Goal: Obtain resource: Obtain resource

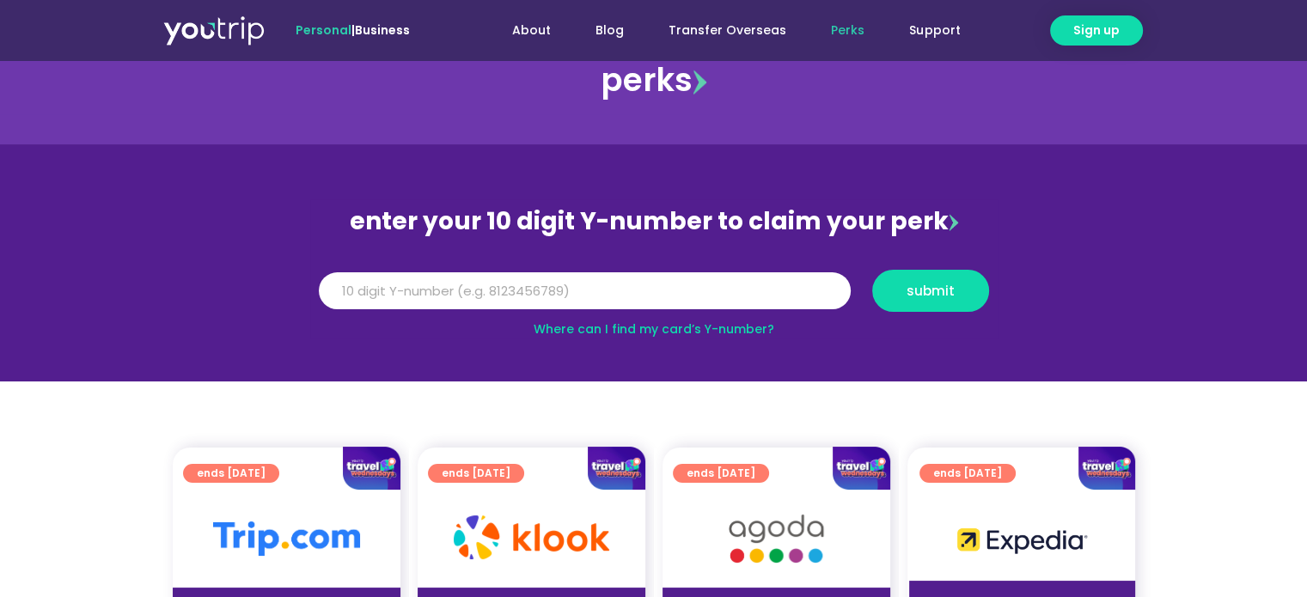
scroll to position [86, 0]
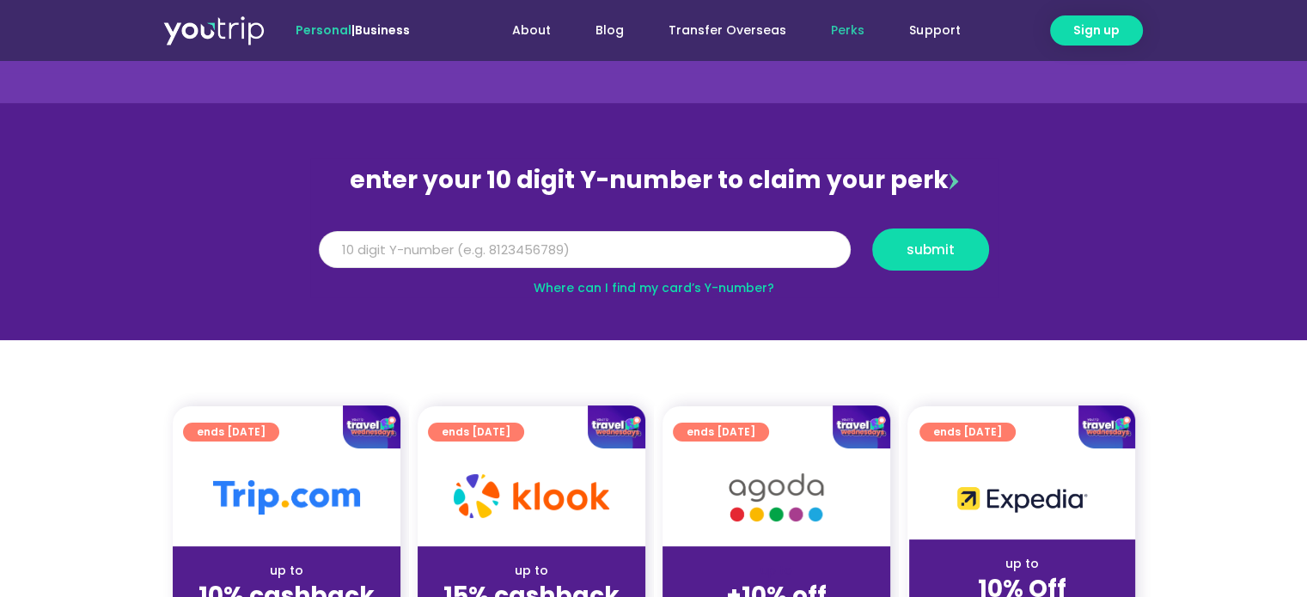
click at [417, 254] on input "Y Number" at bounding box center [585, 250] width 532 height 38
type input "8141732487"
click at [926, 254] on span "submit" at bounding box center [931, 249] width 48 height 13
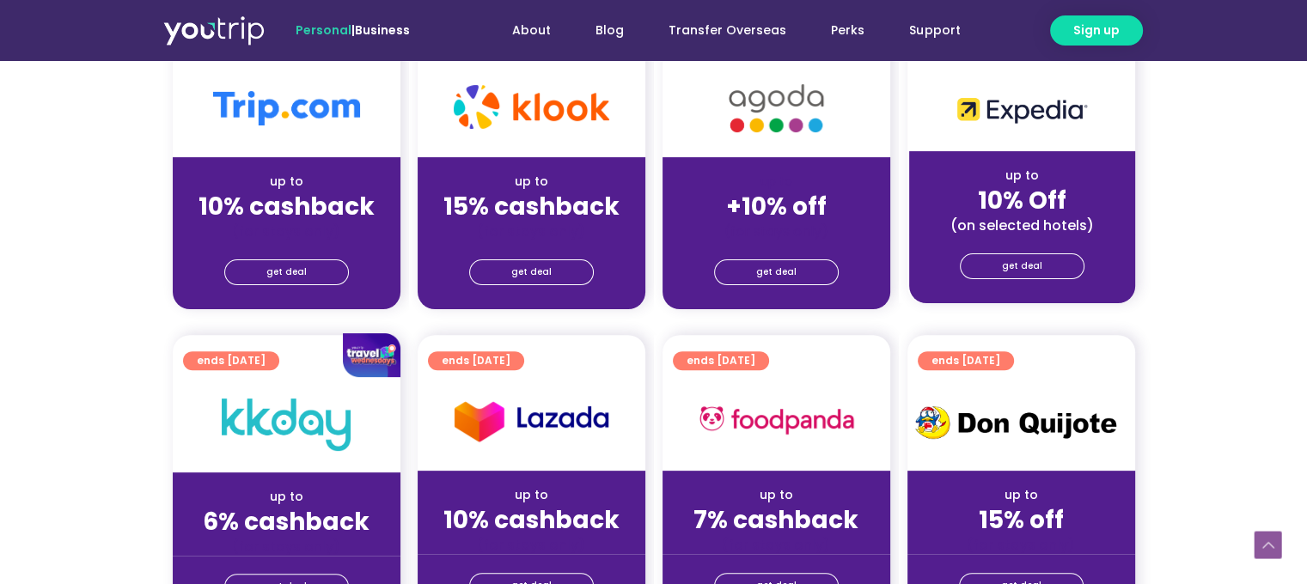
scroll to position [516, 0]
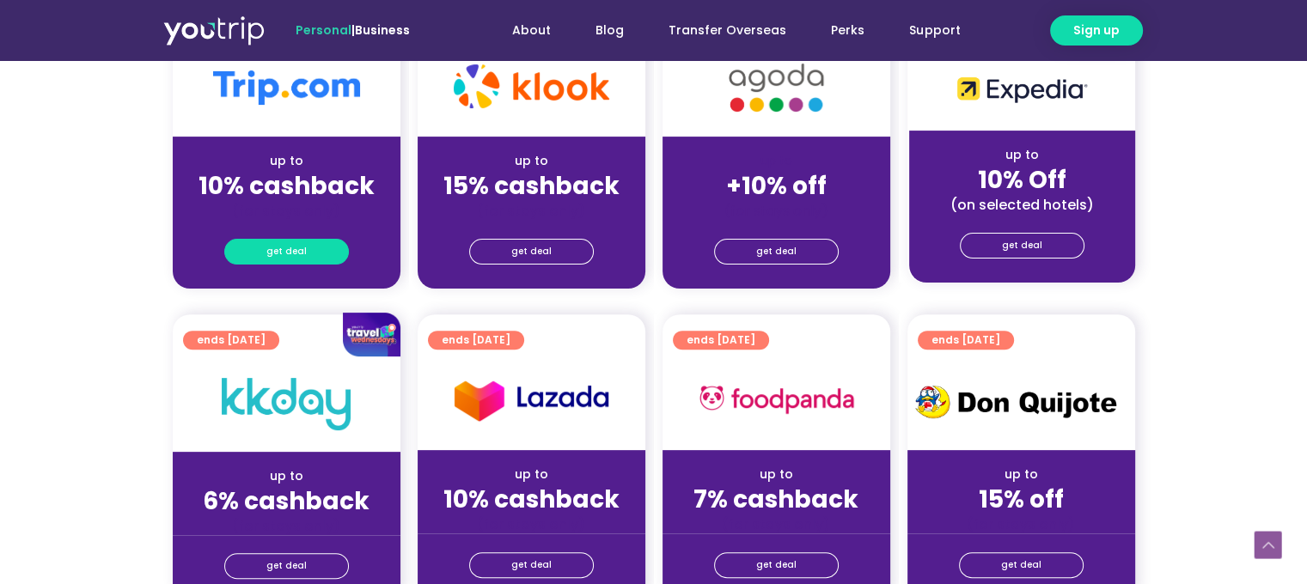
click at [289, 250] on span "get deal" at bounding box center [286, 252] width 40 height 24
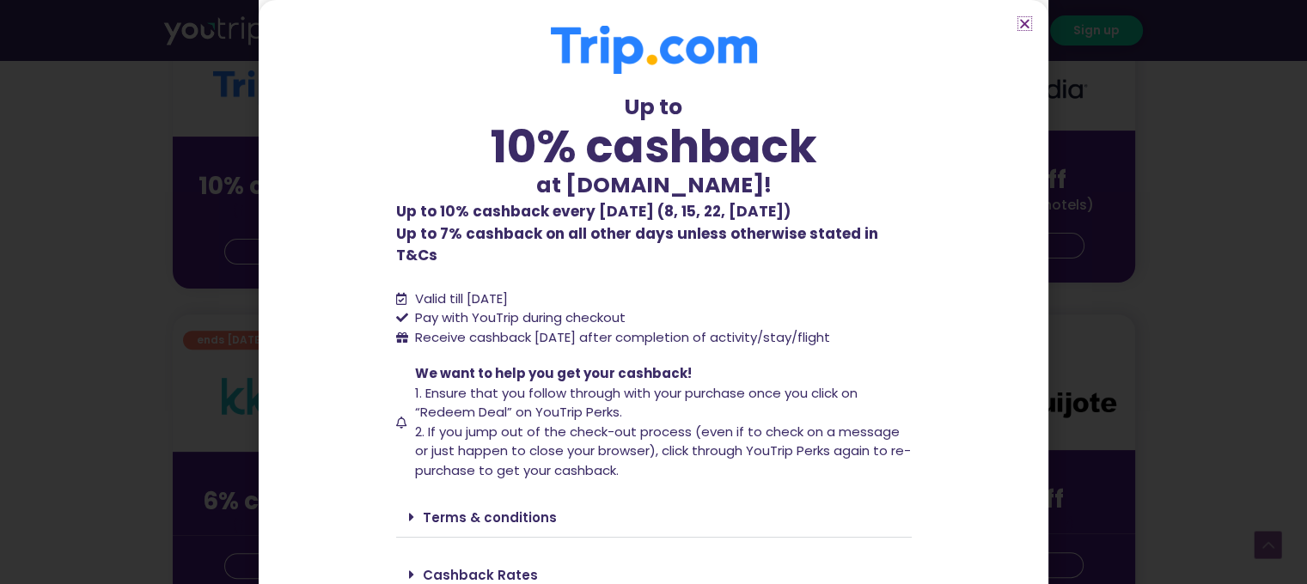
scroll to position [50, 0]
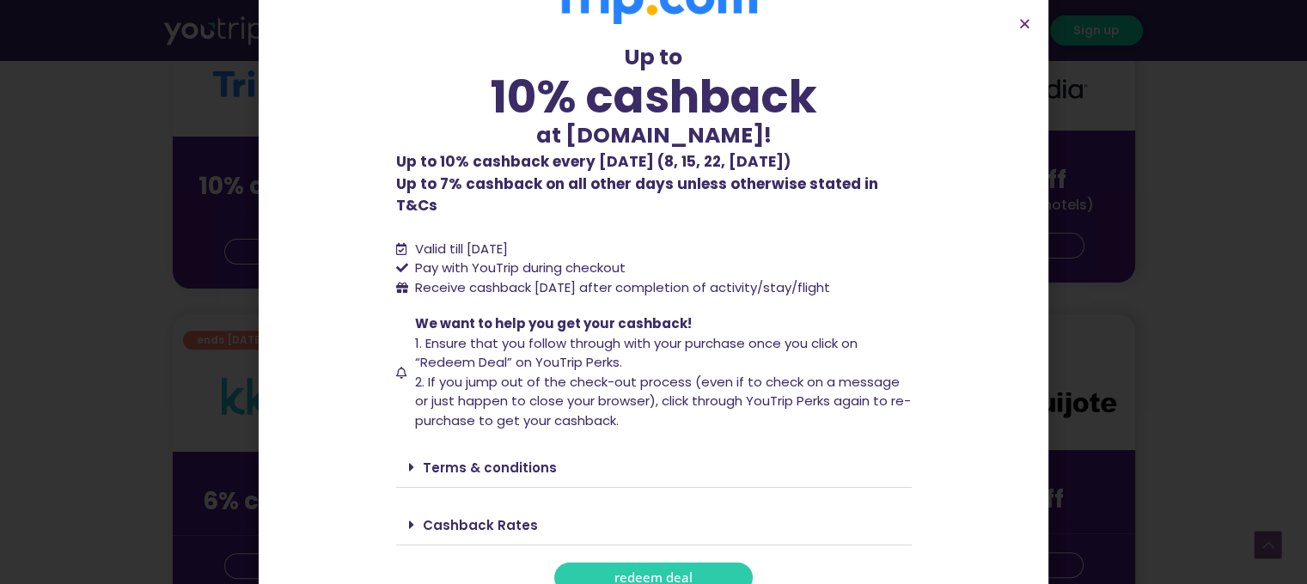
click at [433, 459] on link "Terms & conditions" at bounding box center [490, 468] width 134 height 18
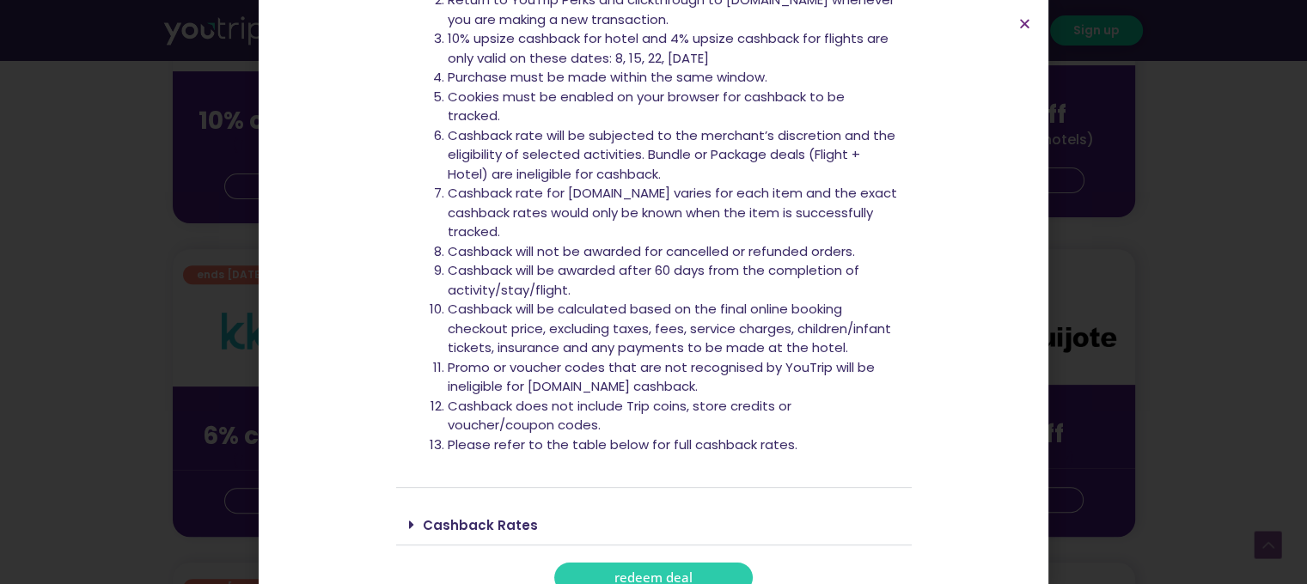
scroll to position [688, 0]
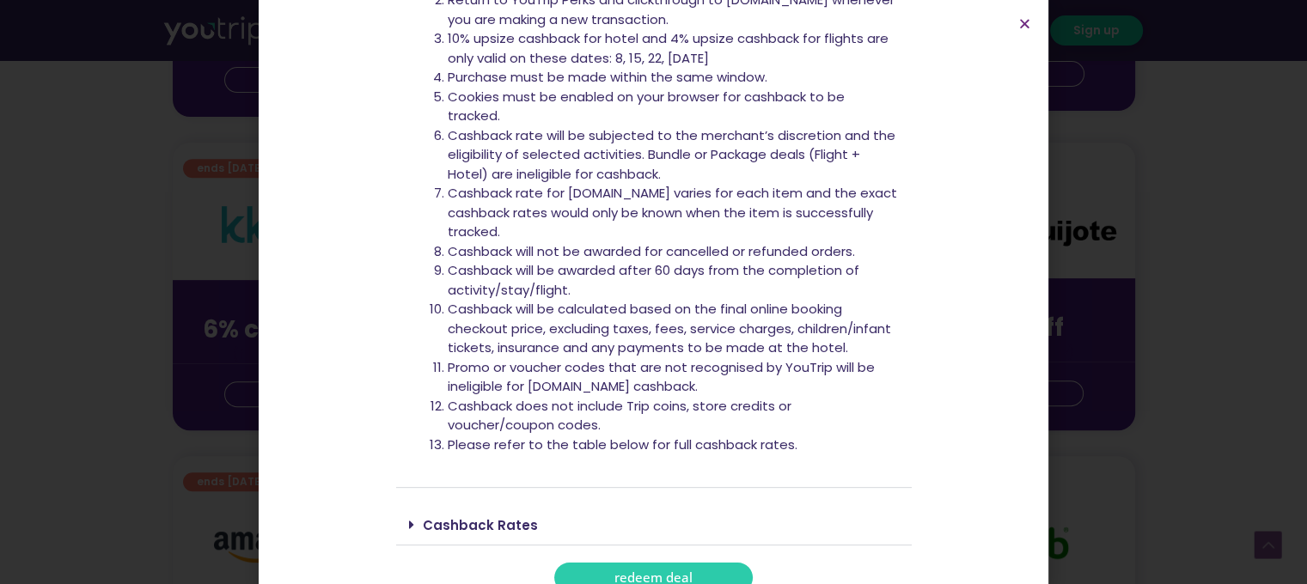
click at [619, 572] on span "redeem deal" at bounding box center [653, 578] width 78 height 13
